Goal: Task Accomplishment & Management: Use online tool/utility

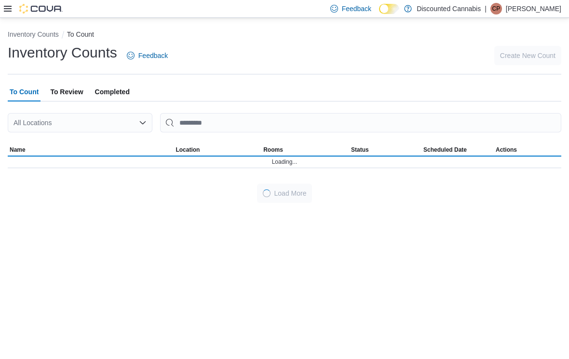
click at [137, 115] on div "All Locations" at bounding box center [80, 122] width 145 height 19
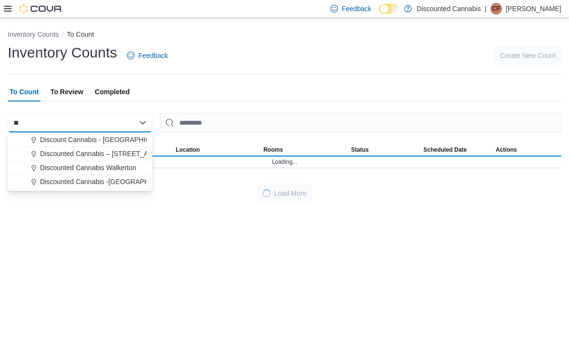
type input "*"
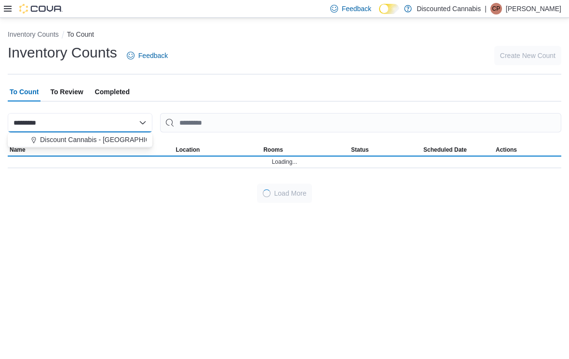
type input "*********"
click at [88, 140] on span "Discount Cannabis - [GEOGRAPHIC_DATA]" at bounding box center [106, 140] width 133 height 10
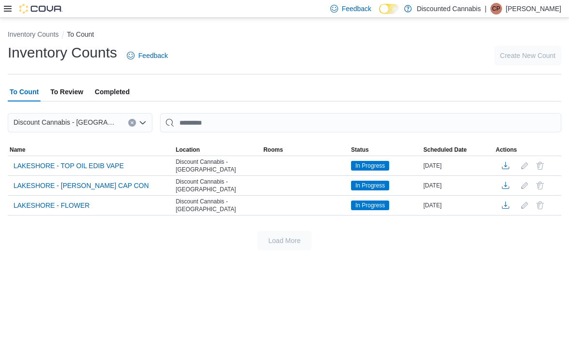
click at [96, 187] on span "LAKESHORE - [PERSON_NAME] CAP CON" at bounding box center [82, 185] width 136 height 10
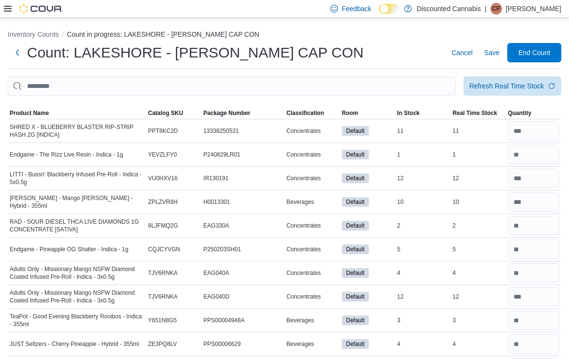
click at [314, 116] on span "Classification" at bounding box center [306, 113] width 38 height 8
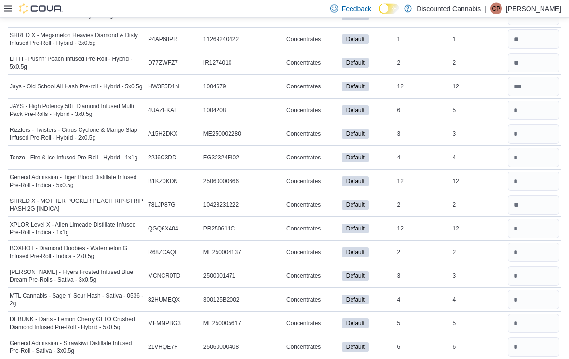
scroll to position [2215, 0]
click at [533, 100] on input "number" at bounding box center [534, 109] width 52 height 19
click at [536, 100] on input "number" at bounding box center [534, 109] width 52 height 19
type input "*"
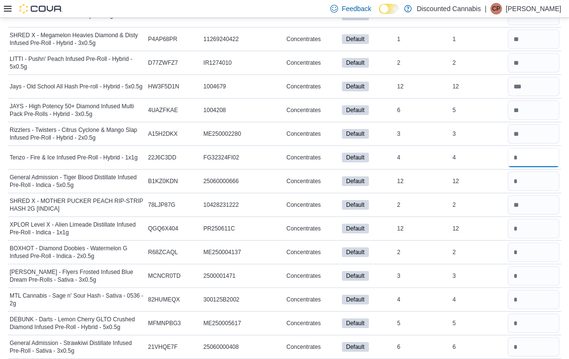
type input "*"
type input "**"
type input "*"
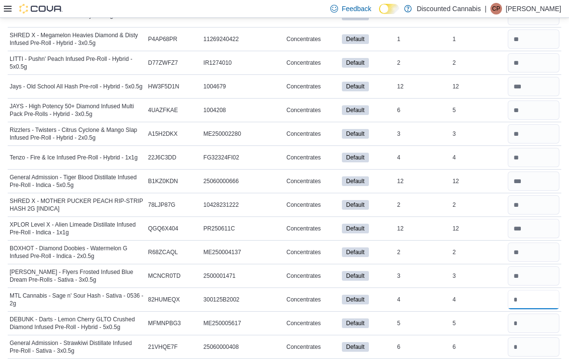
type input "*"
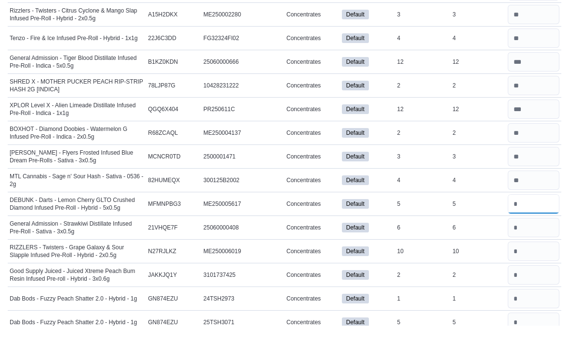
scroll to position [2303, 0]
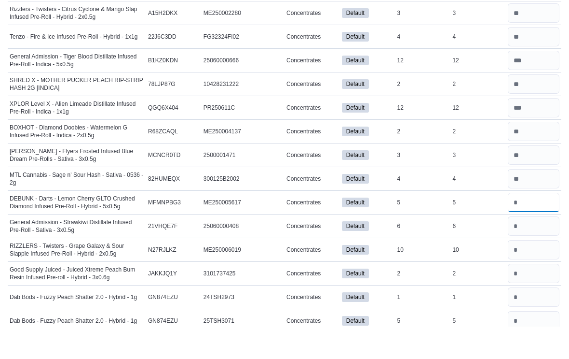
type input "*"
click at [527, 273] on input "number" at bounding box center [534, 282] width 52 height 19
type input "**"
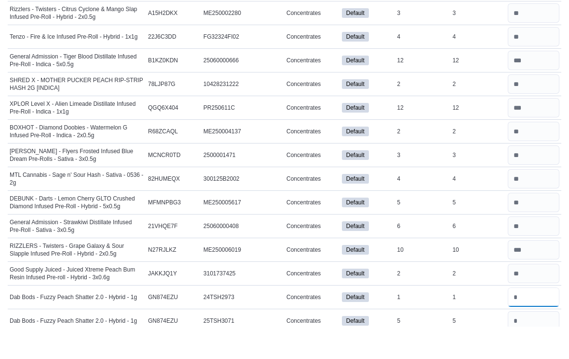
type input "*"
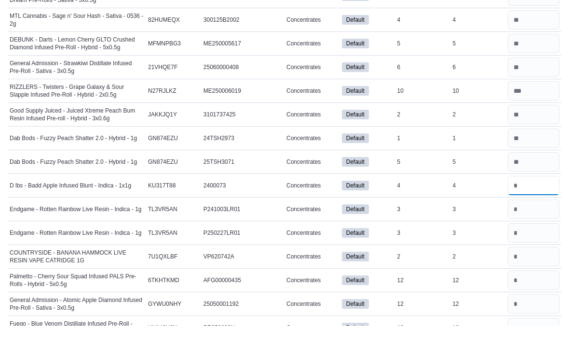
type input "*"
type input "**"
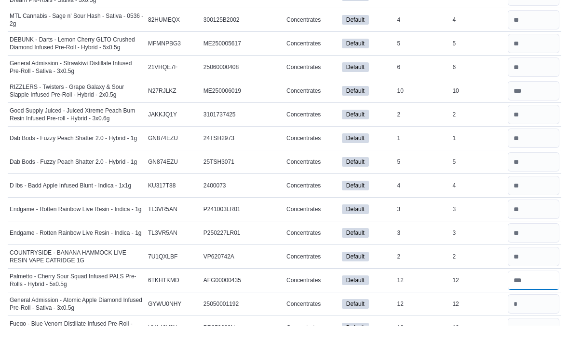
click at [538, 304] on input "number" at bounding box center [534, 313] width 52 height 19
type input "**"
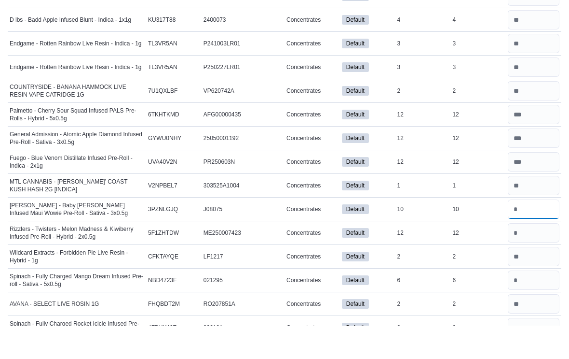
type input "**"
type input "*"
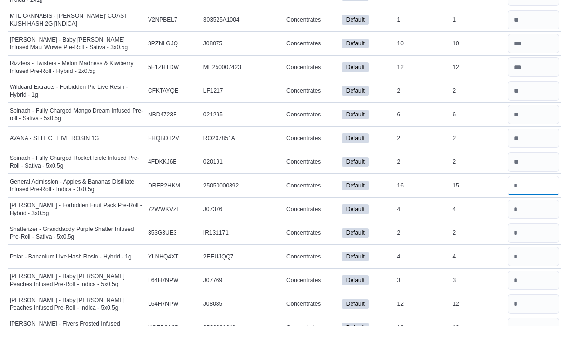
type input "**"
type input "*"
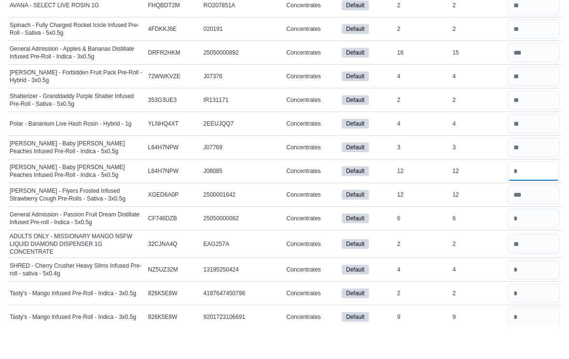
scroll to position [2927, 0]
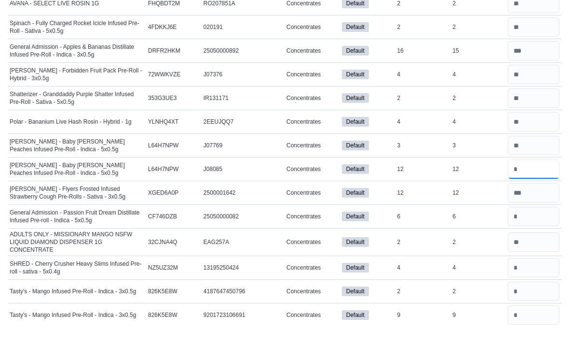
type input "**"
type input "*"
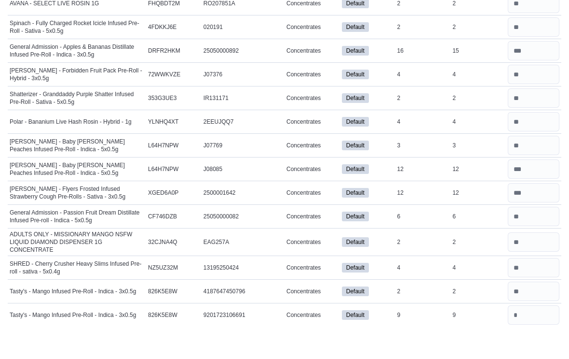
scroll to position [3080, 0]
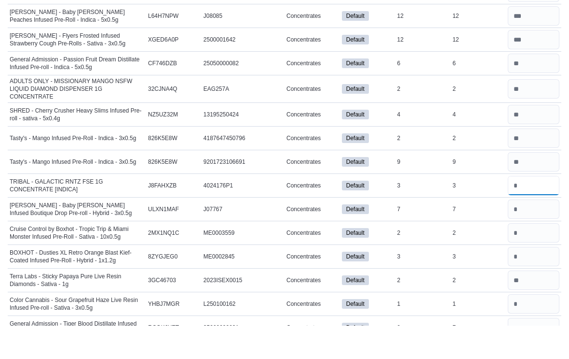
type input "*"
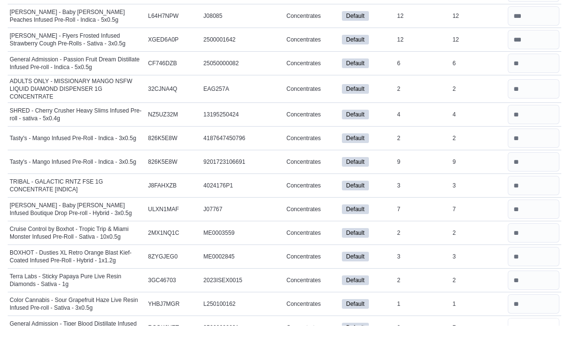
type input "*"
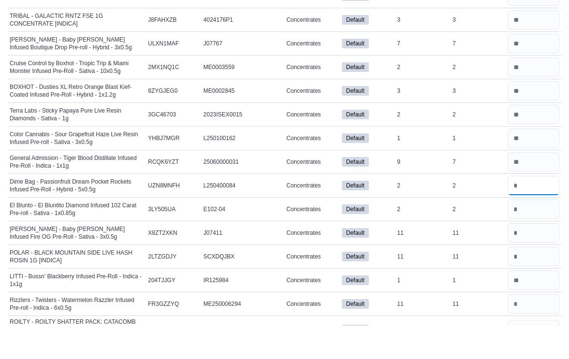
type input "*"
type input "**"
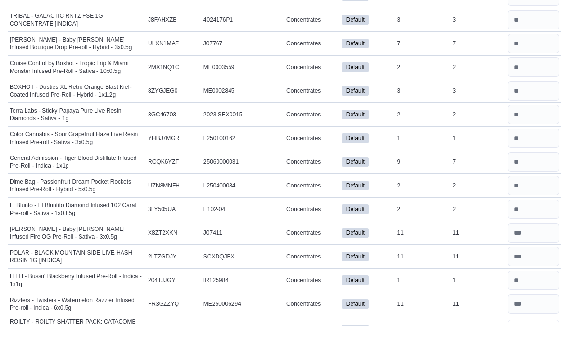
scroll to position [3390, 0]
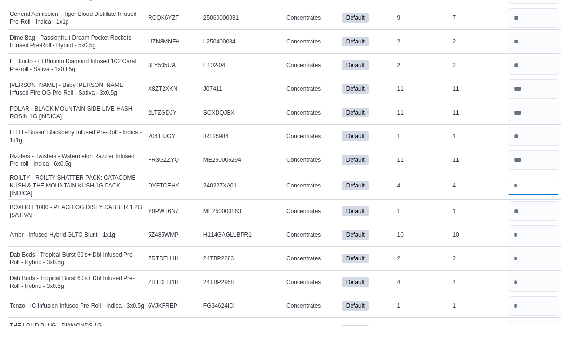
type input "*"
type input "**"
type input "*"
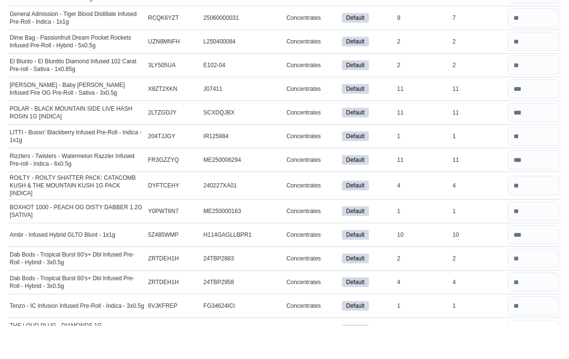
scroll to position [3533, 0]
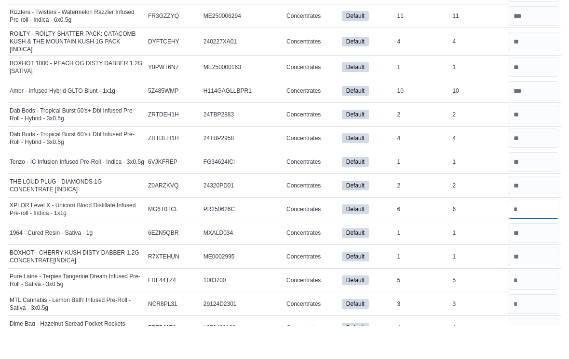
click at [531, 233] on input "number" at bounding box center [534, 242] width 52 height 19
type input "*"
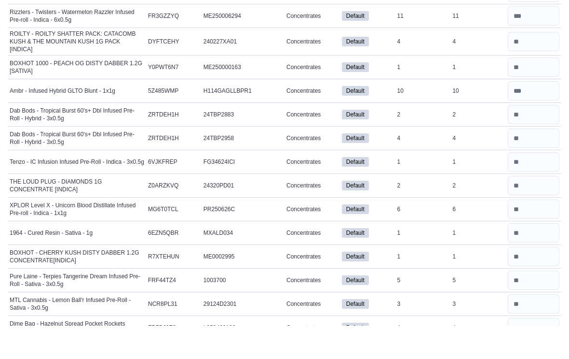
scroll to position [3699, 0]
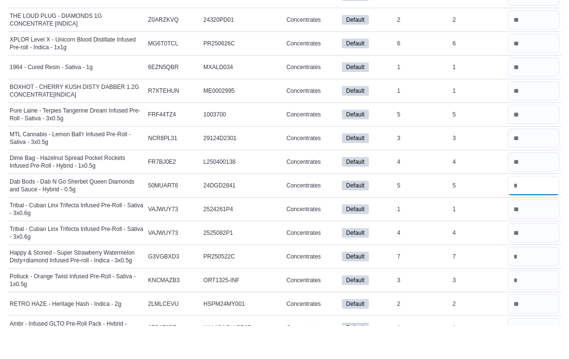
type input "*"
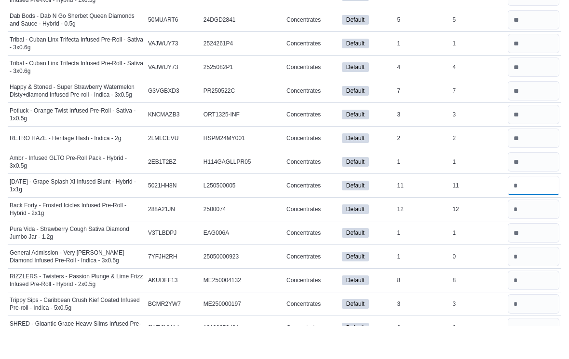
type input "**"
type input "*"
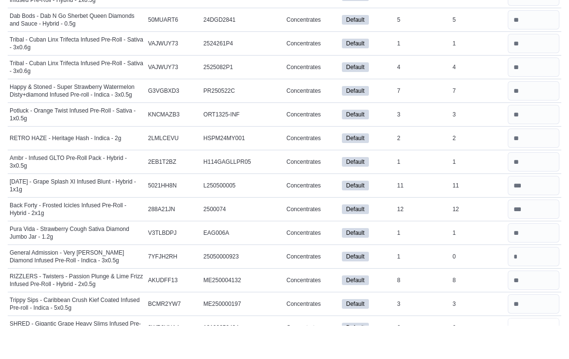
type input "*"
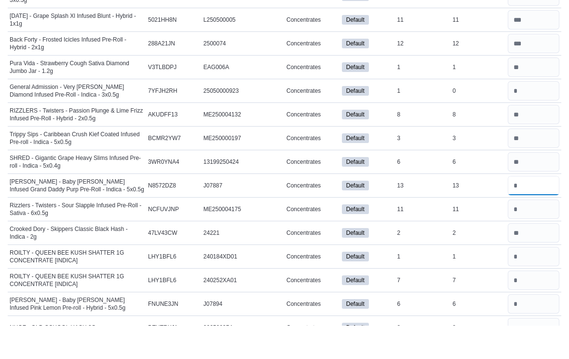
type input "**"
type input "*"
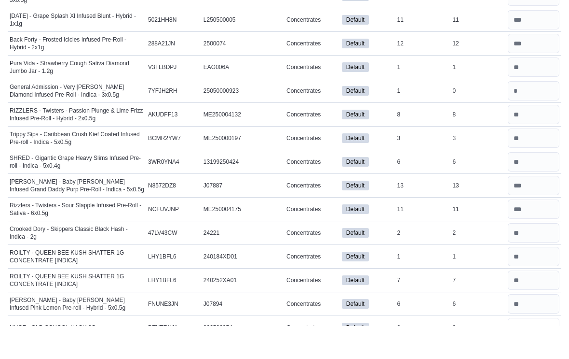
type input "*"
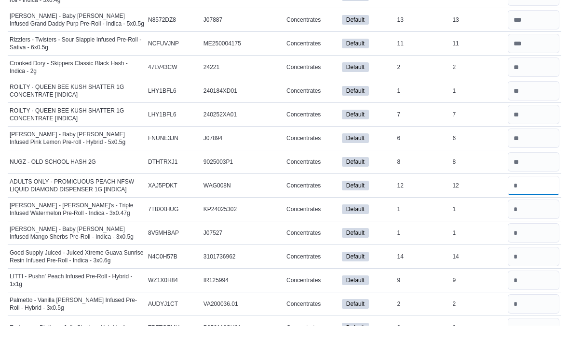
type input "**"
type input "*"
type input "**"
type input "*"
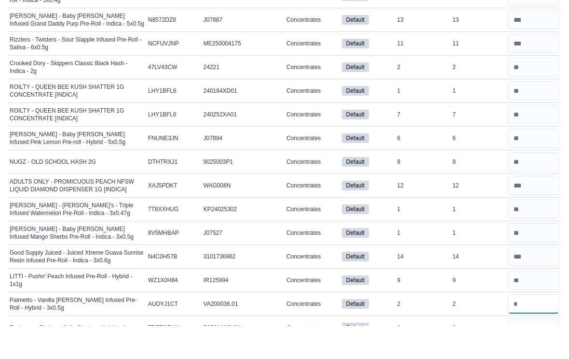
type input "*"
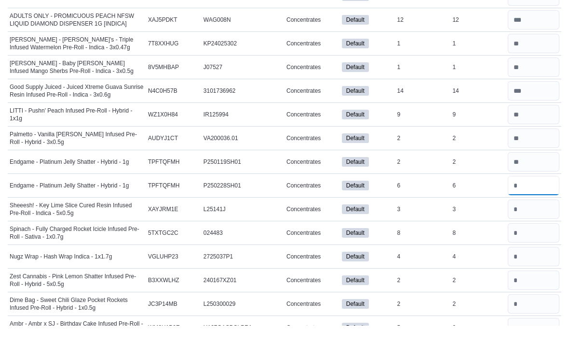
type input "*"
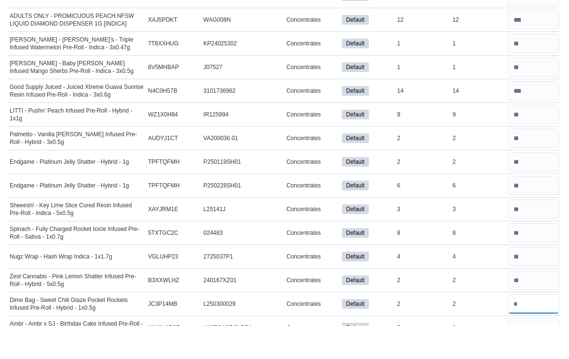
type input "*"
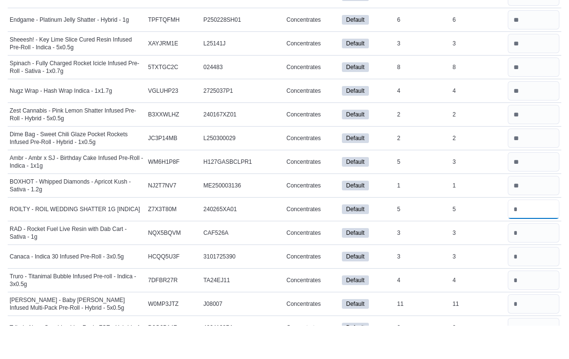
type input "*"
type input "**"
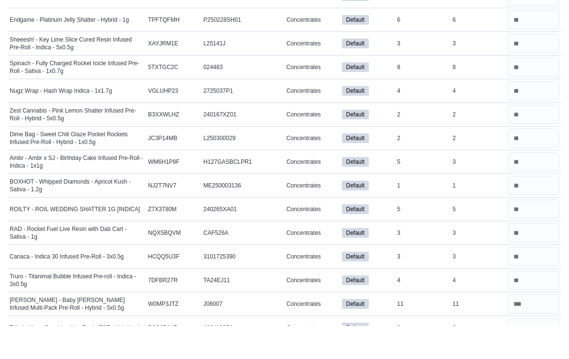
scroll to position [4692, 0]
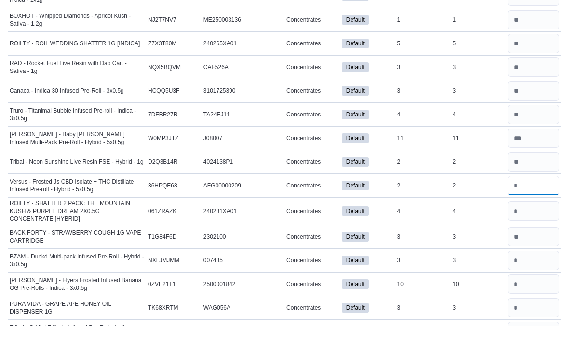
type input "*"
type input "**"
type input "*"
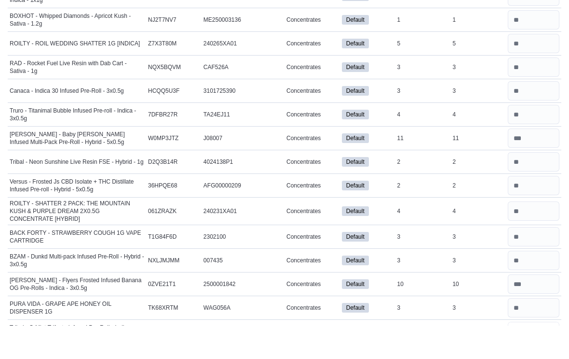
scroll to position [4838, 0]
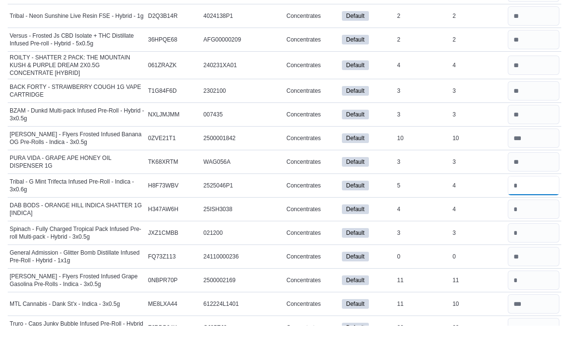
type input "*"
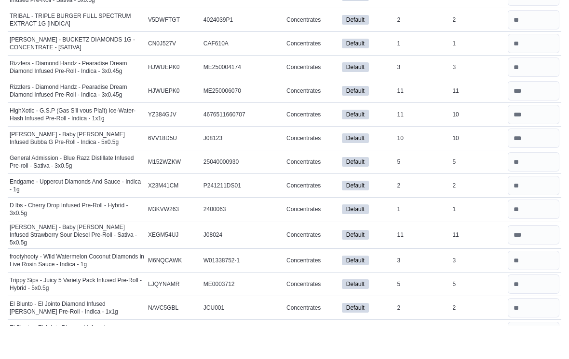
scroll to position [7163, 0]
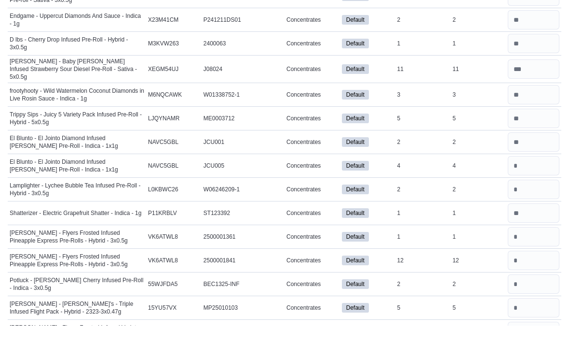
click at [531, 189] on input "number" at bounding box center [534, 198] width 52 height 19
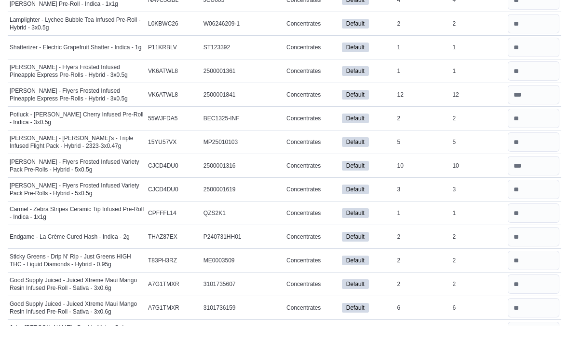
scroll to position [7494, 0]
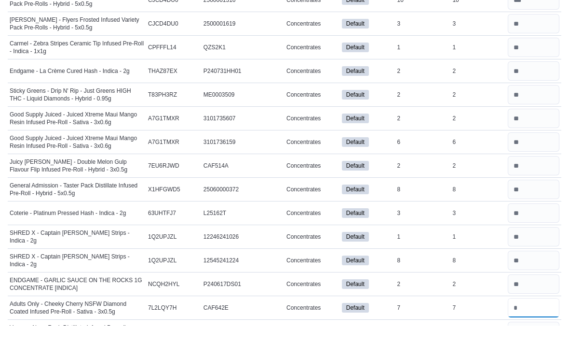
click at [527, 331] on input "number" at bounding box center [534, 340] width 52 height 19
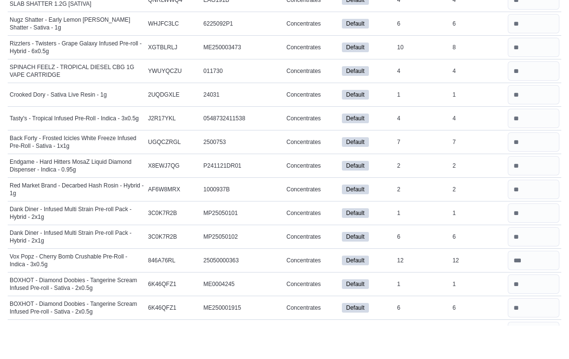
scroll to position [8156, 0]
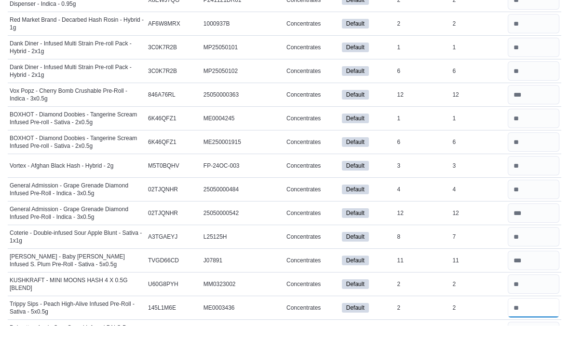
click at [538, 331] on input "number" at bounding box center [534, 340] width 52 height 19
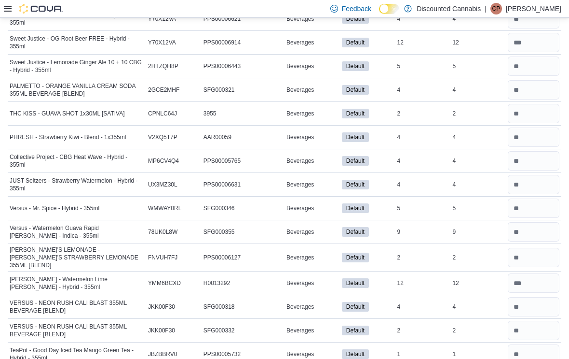
scroll to position [0, 0]
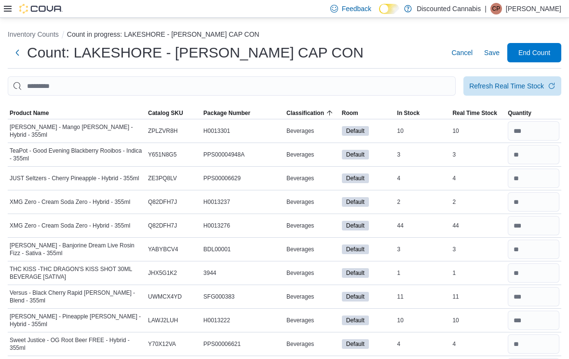
click at [532, 52] on span "End Count" at bounding box center [535, 53] width 32 height 10
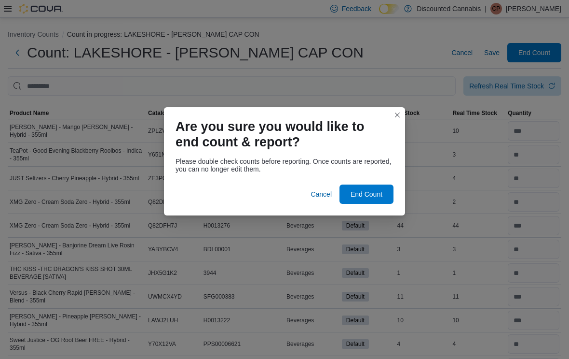
click at [403, 112] on button "Closes this modal window" at bounding box center [398, 115] width 12 height 12
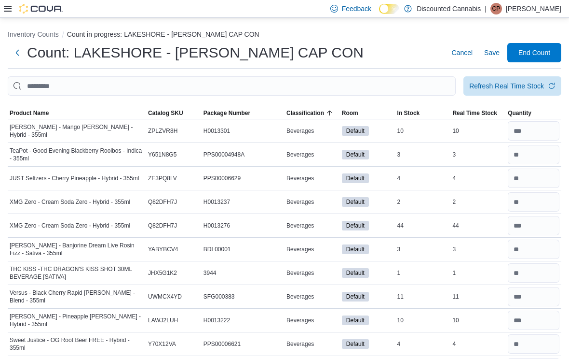
click at [492, 52] on span "Save" at bounding box center [491, 53] width 15 height 10
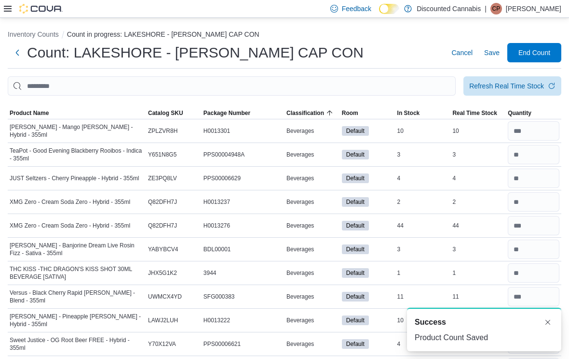
click at [544, 56] on span "End Count" at bounding box center [535, 53] width 32 height 10
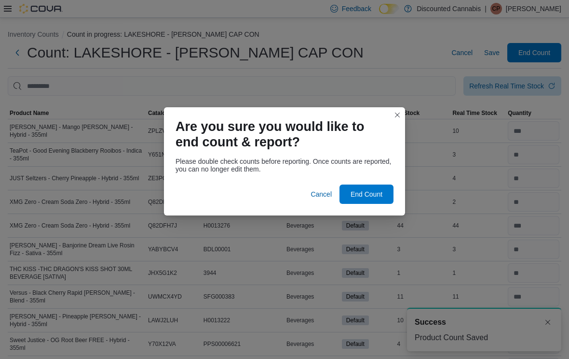
click at [372, 196] on span "End Count" at bounding box center [367, 194] width 32 height 10
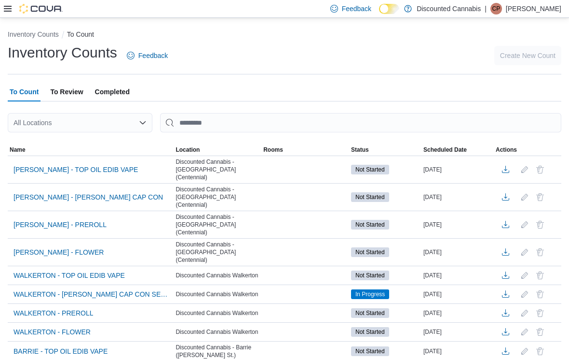
click at [97, 101] on span "Completed" at bounding box center [112, 91] width 35 height 19
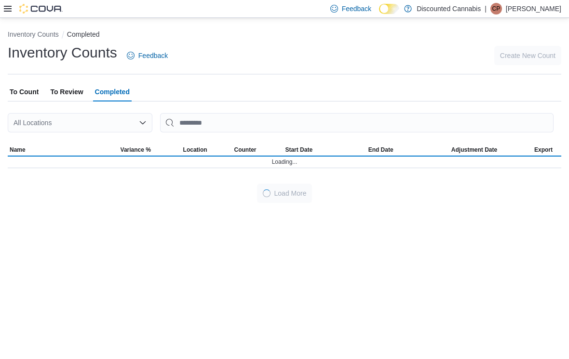
click at [38, 99] on span "To Count" at bounding box center [24, 91] width 29 height 19
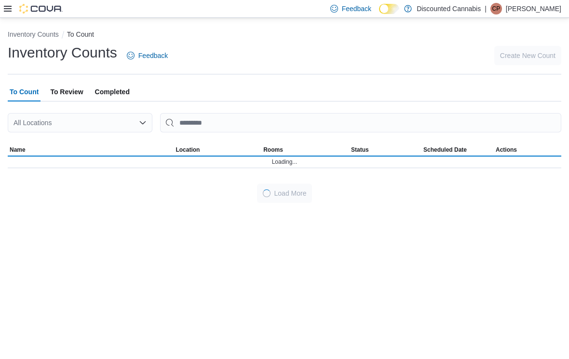
click at [126, 125] on div "All Locations" at bounding box center [80, 122] width 145 height 19
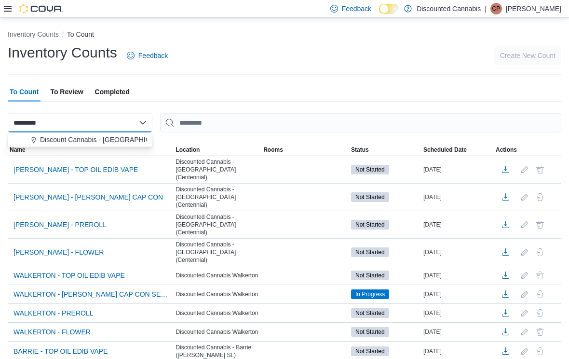
click at [120, 146] on button "Discount Cannabis - [GEOGRAPHIC_DATA]" at bounding box center [80, 140] width 145 height 14
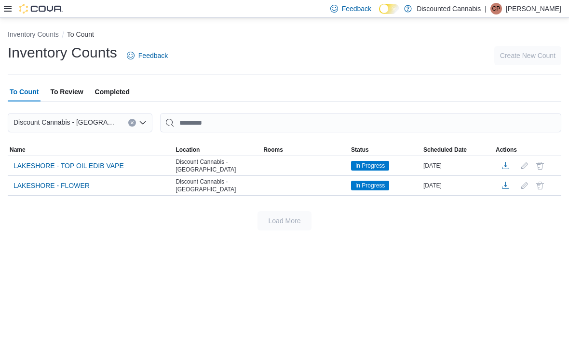
click at [74, 186] on span "LAKESHORE - FLOWER" at bounding box center [52, 185] width 76 height 10
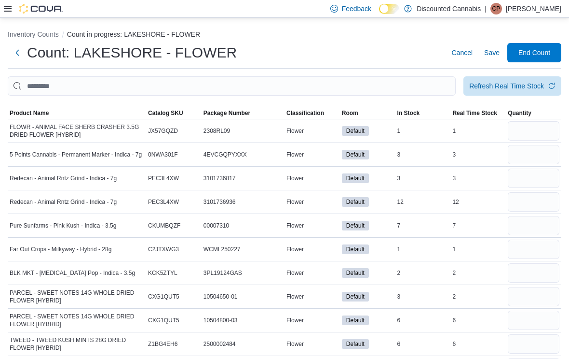
click at [300, 118] on span "Classification" at bounding box center [312, 113] width 55 height 12
click at [314, 117] on span "Classification" at bounding box center [306, 113] width 38 height 8
click at [317, 115] on span "Classification" at bounding box center [306, 113] width 38 height 8
click at [46, 114] on span "Product Name" at bounding box center [29, 113] width 39 height 8
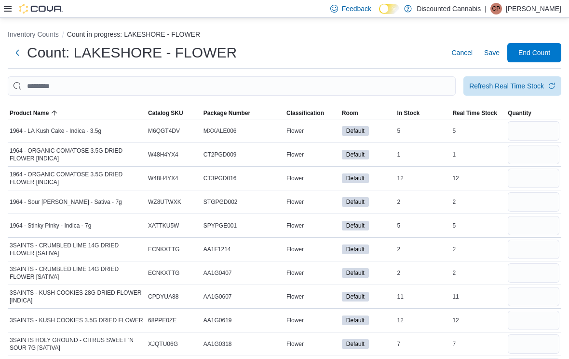
click at [40, 118] on span "Product Name" at bounding box center [77, 113] width 138 height 12
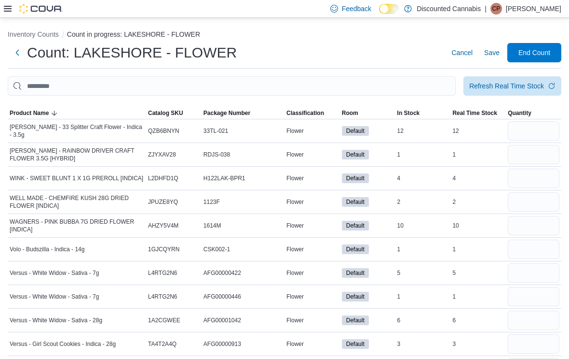
click at [46, 117] on span "Product Name" at bounding box center [29, 113] width 39 height 8
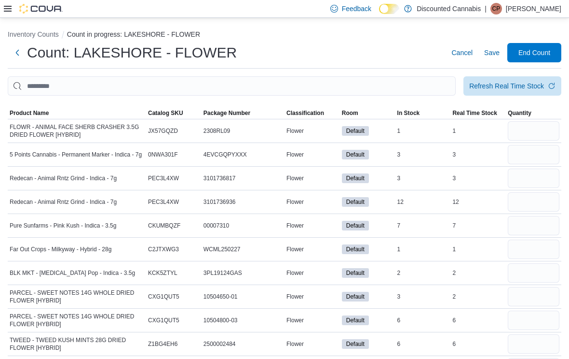
click at [37, 118] on span "Product Name" at bounding box center [77, 113] width 138 height 12
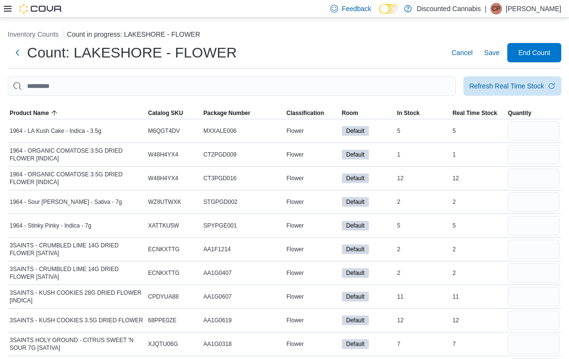
click at [458, 53] on span "Cancel" at bounding box center [462, 53] width 21 height 10
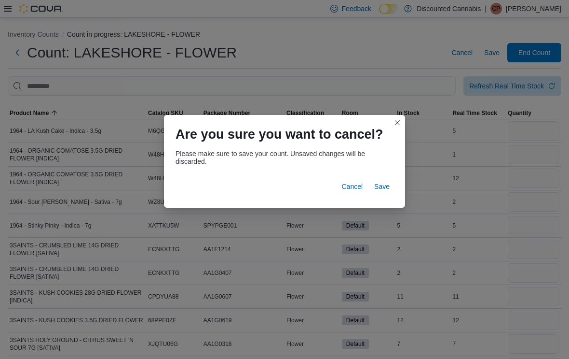
click at [390, 187] on button "Save" at bounding box center [382, 186] width 23 height 19
click at [387, 189] on span "Save" at bounding box center [381, 186] width 15 height 10
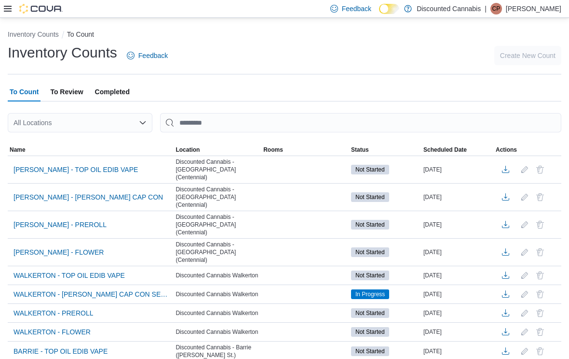
click at [133, 125] on div "All Locations" at bounding box center [80, 122] width 145 height 19
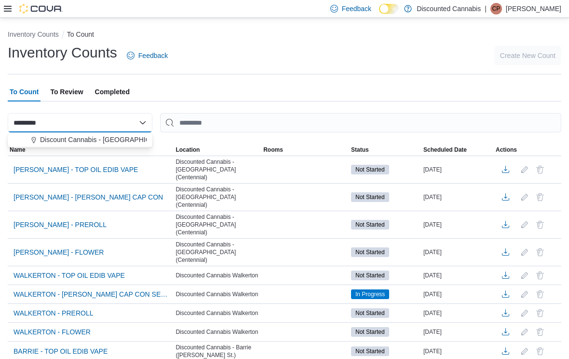
click at [118, 135] on span "Discount Cannabis - [GEOGRAPHIC_DATA]" at bounding box center [106, 140] width 133 height 10
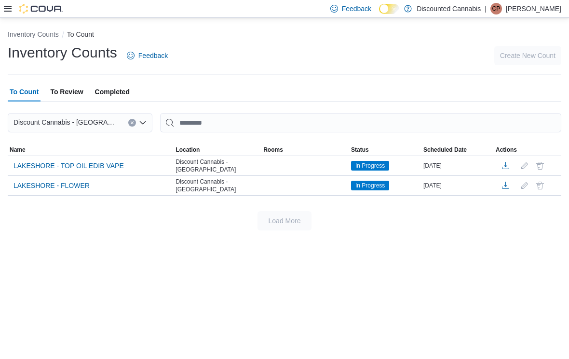
click at [109, 168] on span "LAKESHORE - TOP OIL EDIB VAPE" at bounding box center [69, 166] width 111 height 10
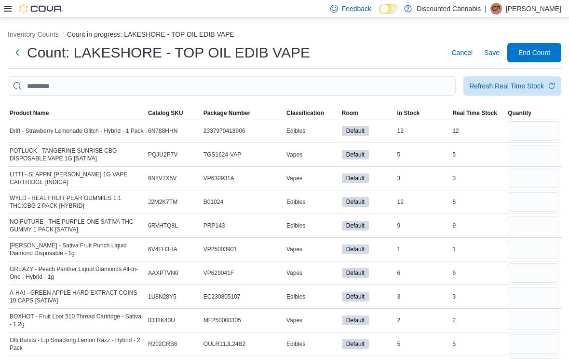
click at [298, 118] on span "Classification" at bounding box center [312, 113] width 55 height 12
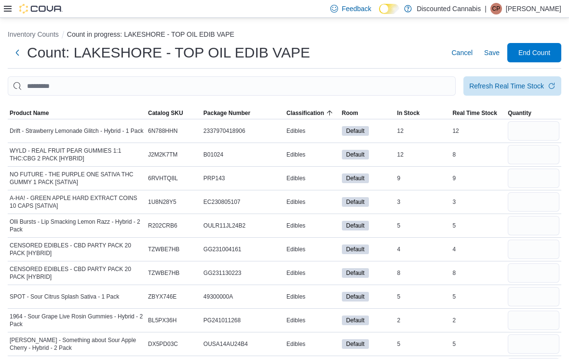
click at [322, 116] on span "Classification" at bounding box center [306, 113] width 38 height 8
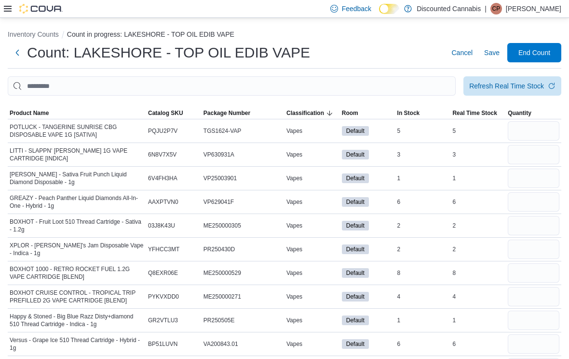
click at [311, 118] on span "Classification" at bounding box center [312, 113] width 55 height 12
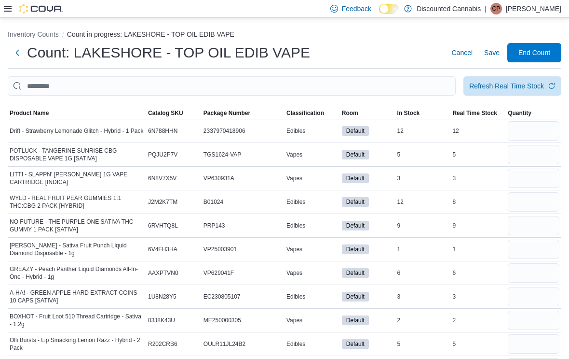
click at [299, 114] on span "Classification" at bounding box center [306, 113] width 38 height 8
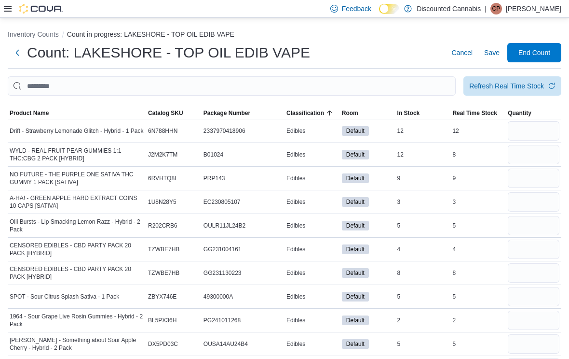
click at [311, 119] on span "Classification" at bounding box center [312, 113] width 55 height 12
